Goal: Navigation & Orientation: Find specific page/section

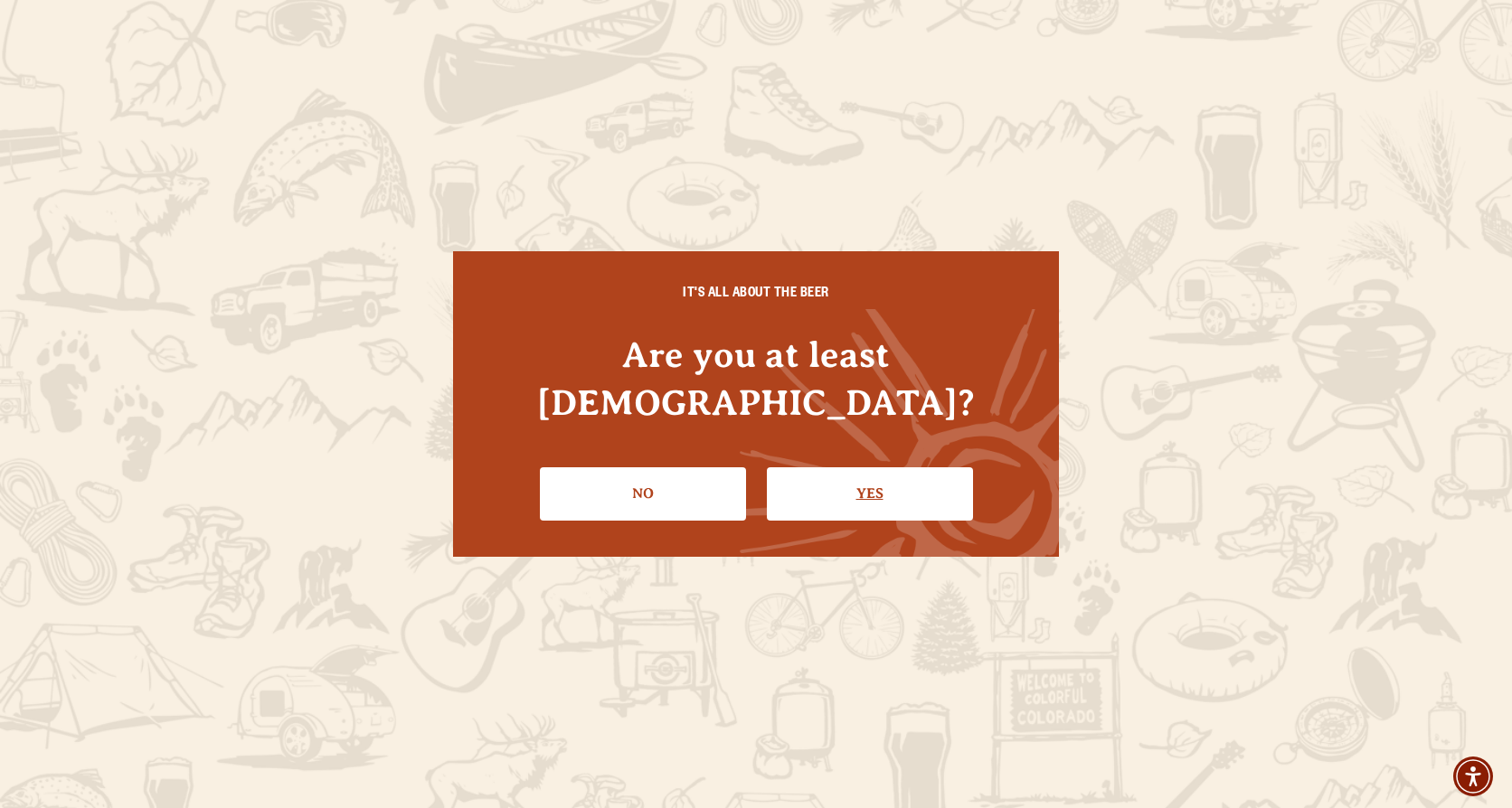
click at [909, 467] on link "Yes" at bounding box center [869, 492] width 206 height 52
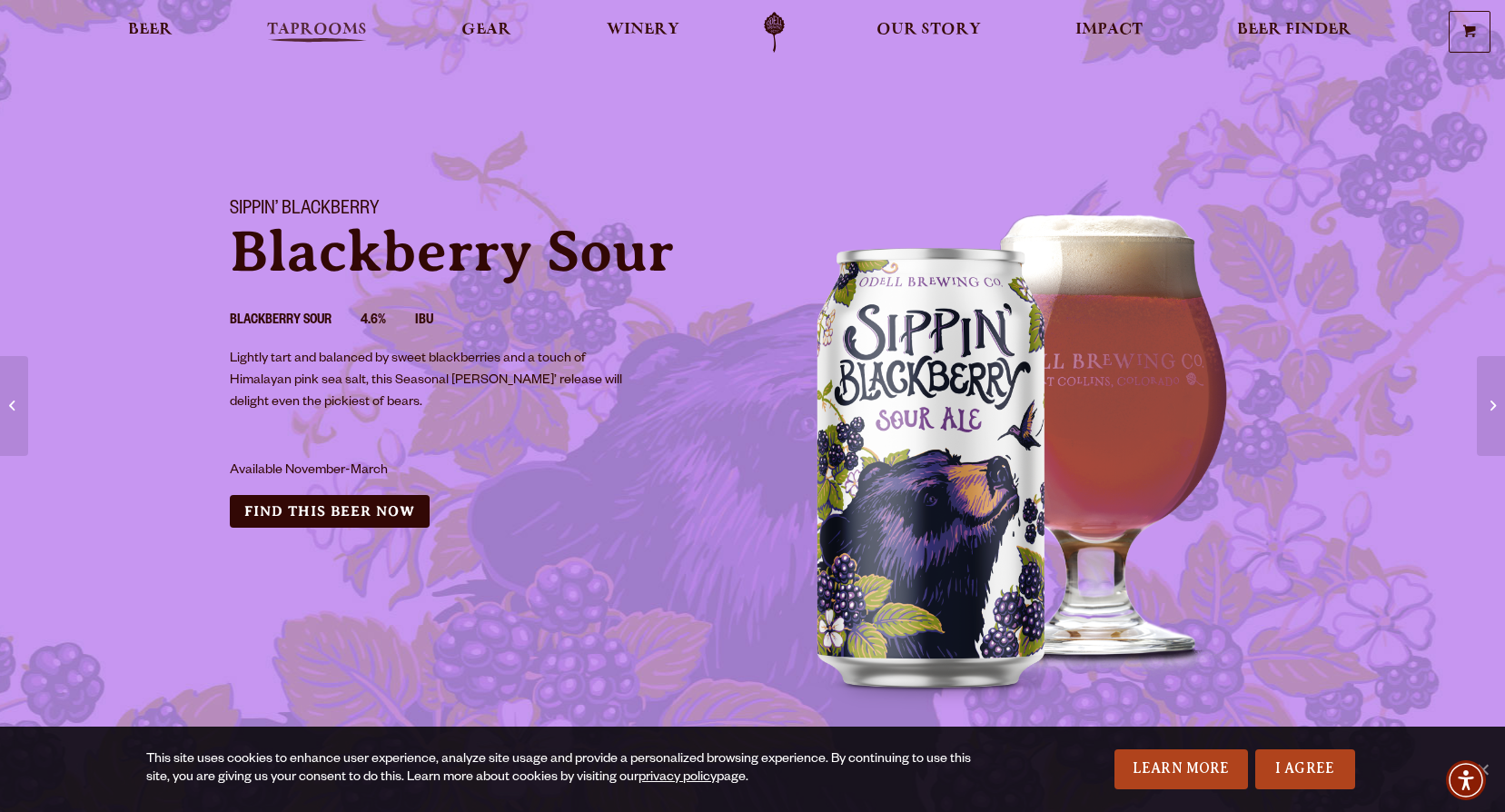
click at [307, 23] on span "Taprooms" at bounding box center [316, 30] width 100 height 15
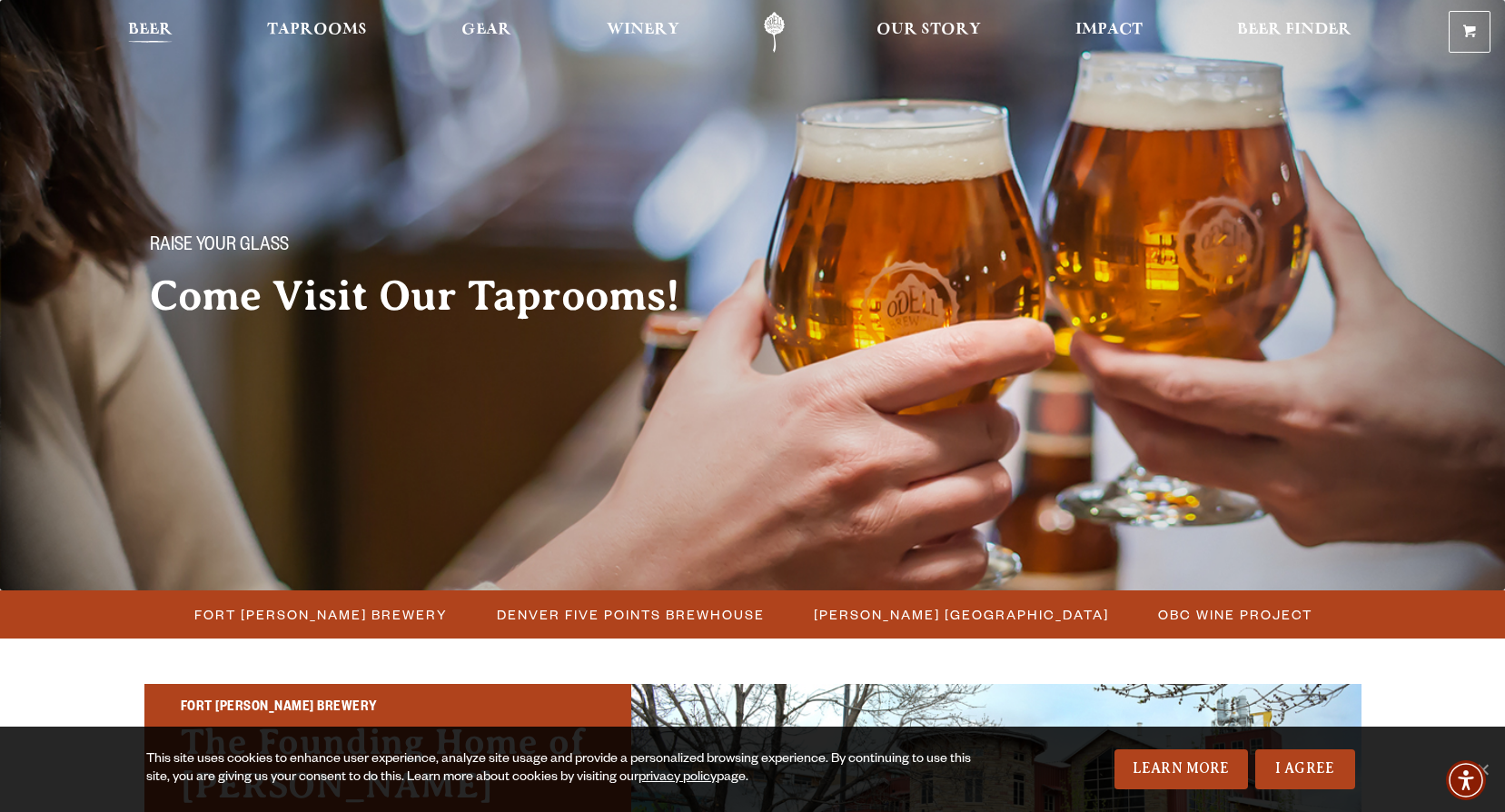
drag, startPoint x: 136, startPoint y: 23, endPoint x: 143, endPoint y: 33, distance: 12.2
click at [136, 23] on span "Beer" at bounding box center [150, 30] width 44 height 15
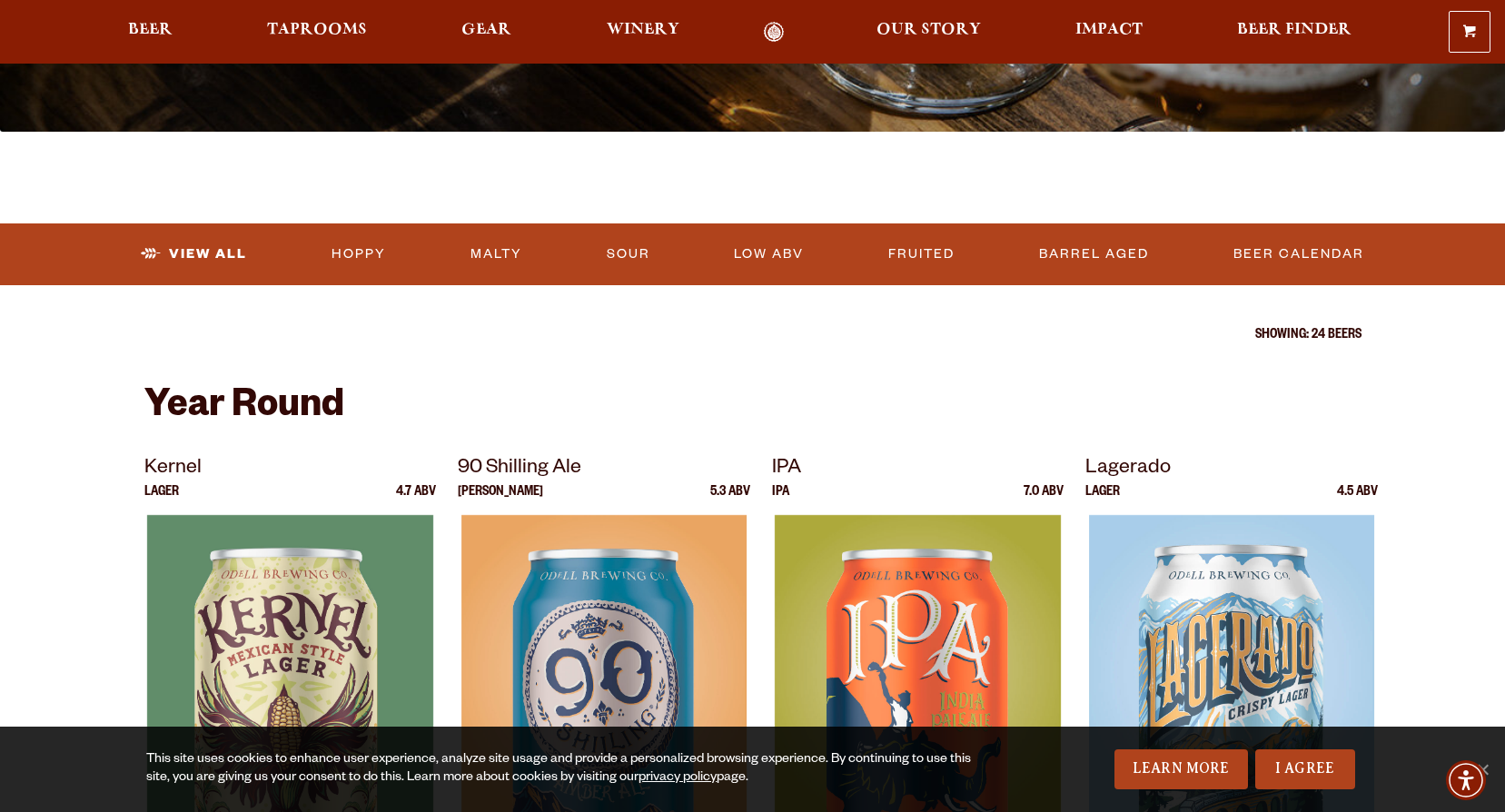
scroll to position [181, 0]
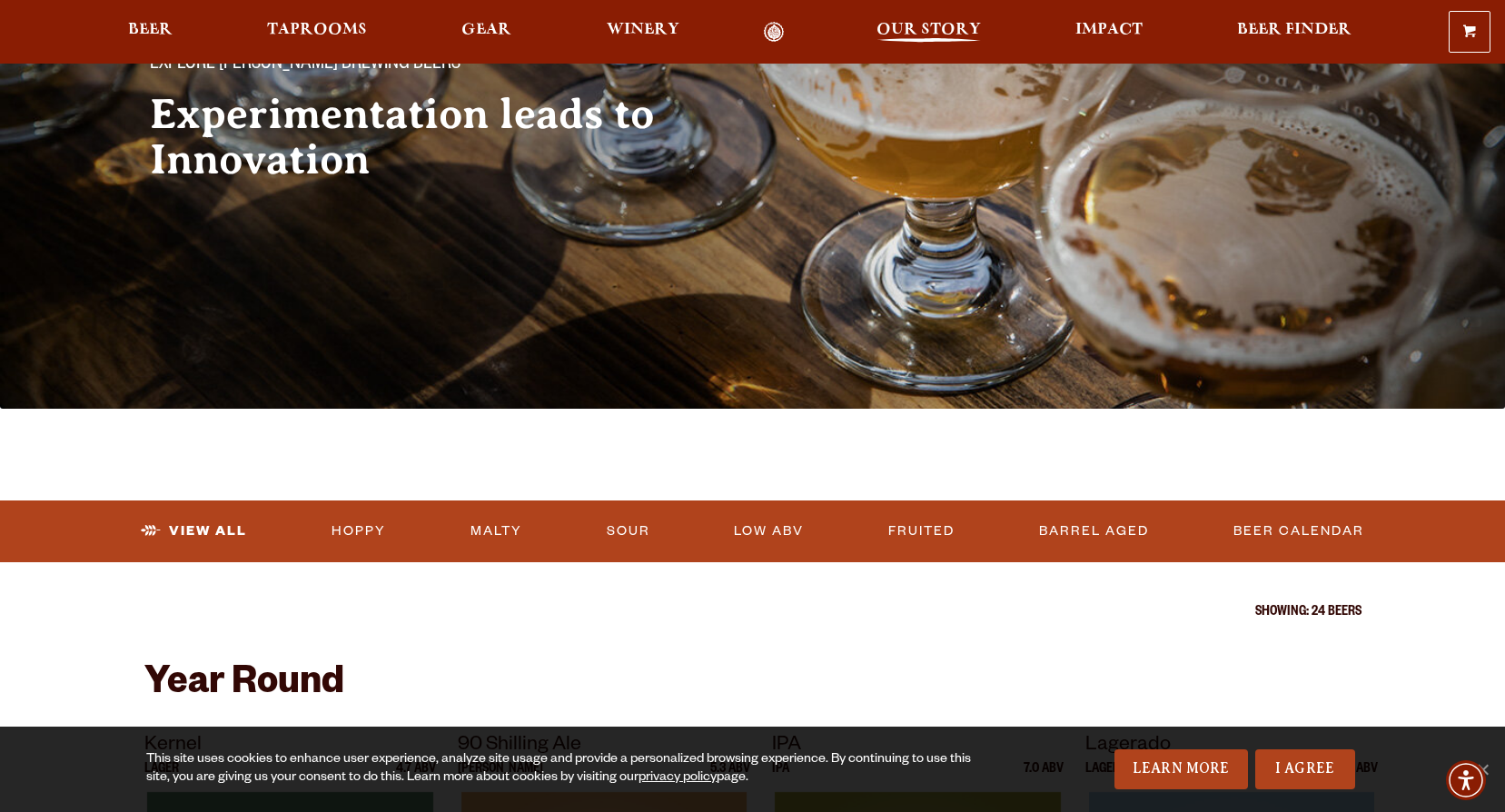
click at [935, 25] on span "Our Story" at bounding box center [928, 30] width 104 height 15
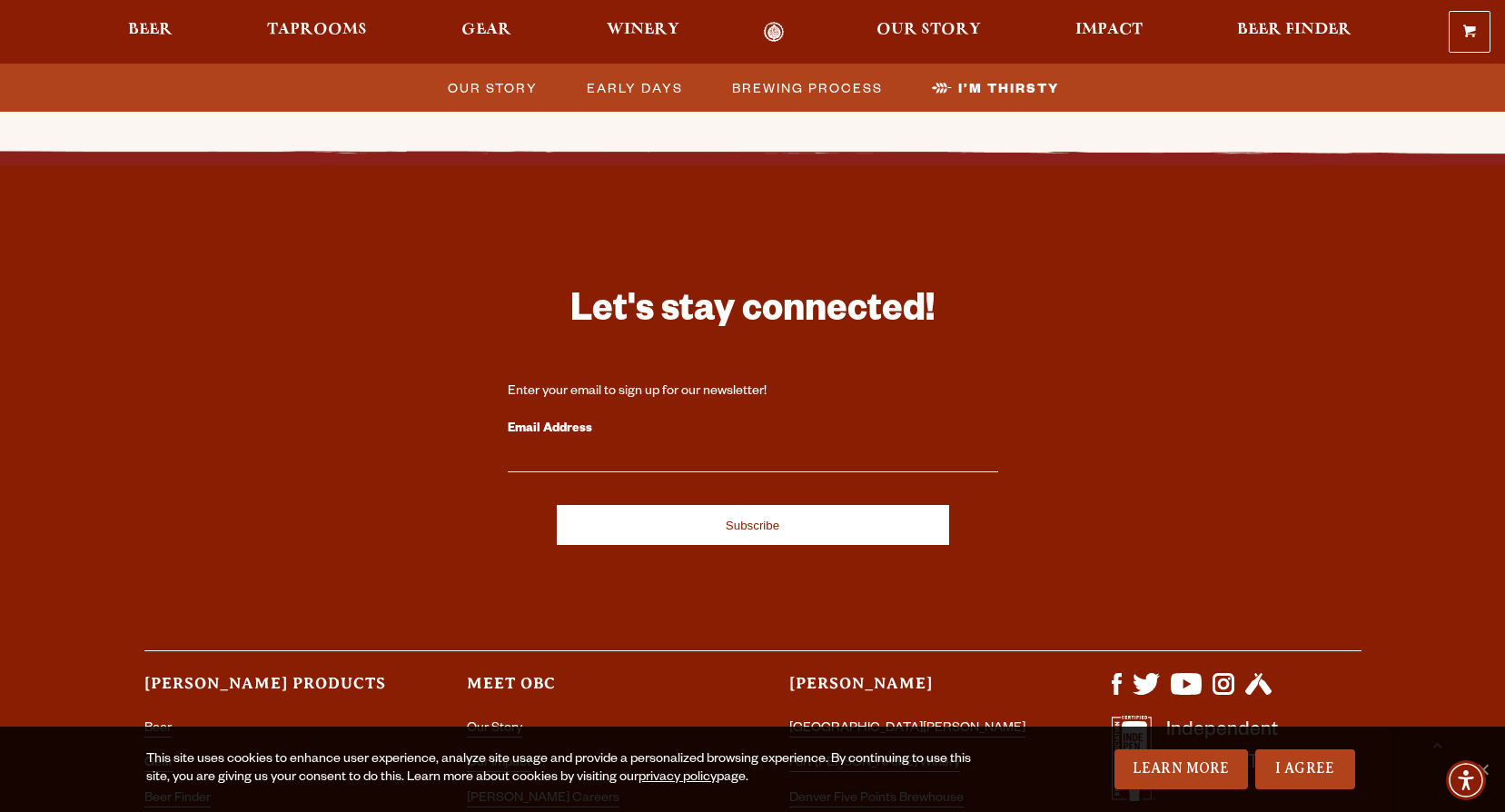
scroll to position [5993, 0]
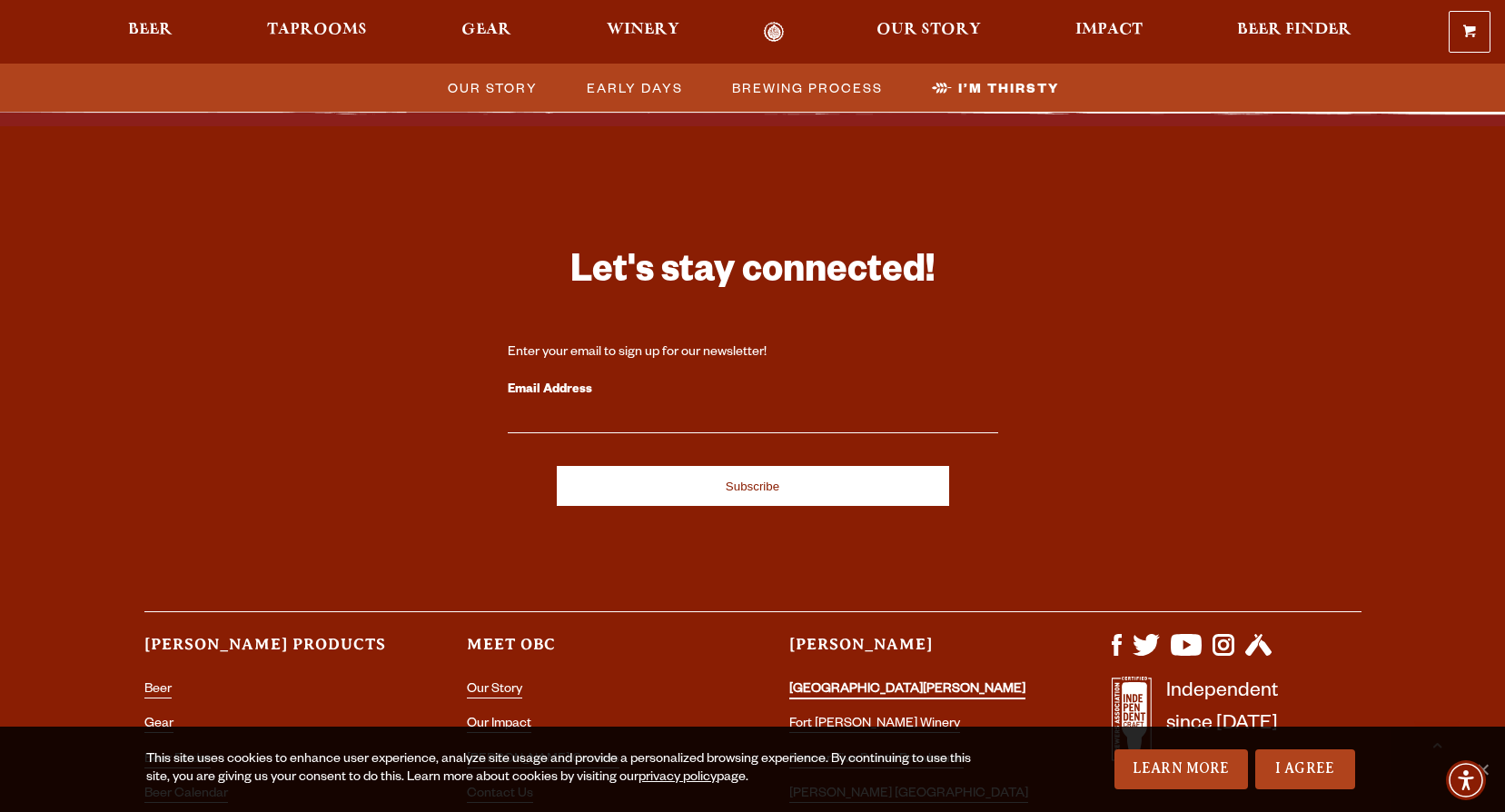
click at [874, 683] on link "[GEOGRAPHIC_DATA][PERSON_NAME]" at bounding box center [908, 691] width 237 height 17
